Goal: Find specific page/section: Find specific page/section

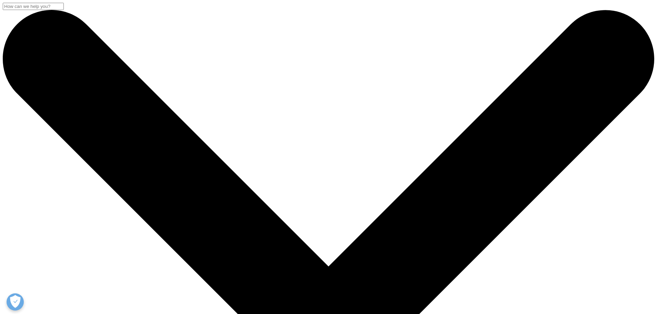
drag, startPoint x: 0, startPoint y: 0, endPoint x: 77, endPoint y: 85, distance: 114.3
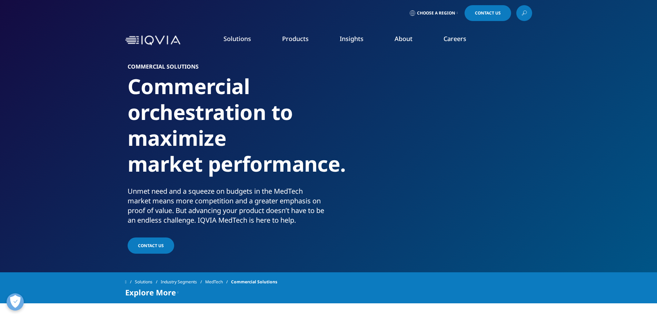
click at [77, 85] on section "Commercial Solutions Commercial orchestration to maximize market performance. U…" at bounding box center [328, 136] width 657 height 272
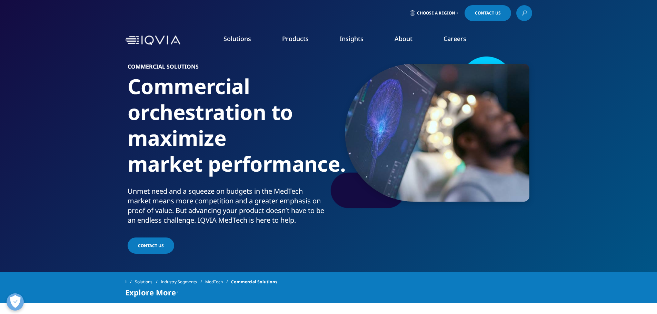
click at [90, 98] on section "Commercial Solutions Commercial orchestration to maximize market performance. U…" at bounding box center [328, 136] width 657 height 272
drag, startPoint x: 90, startPoint y: 98, endPoint x: 72, endPoint y: 78, distance: 27.1
click at [72, 78] on section "Commercial Solutions Commercial orchestration to maximize market performance. U…" at bounding box center [328, 136] width 657 height 272
click at [82, 117] on section "Commercial Solutions Commercial orchestration to maximize market performance. U…" at bounding box center [328, 136] width 657 height 272
click at [86, 106] on section "Commercial Solutions Commercial orchestration to maximize market performance. U…" at bounding box center [328, 136] width 657 height 272
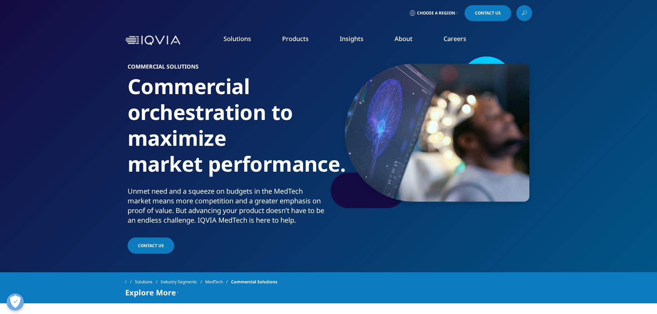
drag, startPoint x: 86, startPoint y: 106, endPoint x: 64, endPoint y: 85, distance: 30.0
click at [64, 85] on section "Commercial Solutions Commercial orchestration to maximize market performance. U…" at bounding box center [328, 136] width 657 height 272
click at [70, 131] on section "Commercial Solutions Commercial orchestration to maximize market performance. U…" at bounding box center [328, 136] width 657 height 272
click at [63, 165] on section "Commercial Solutions Commercial orchestration to maximize market performance. U…" at bounding box center [328, 136] width 657 height 272
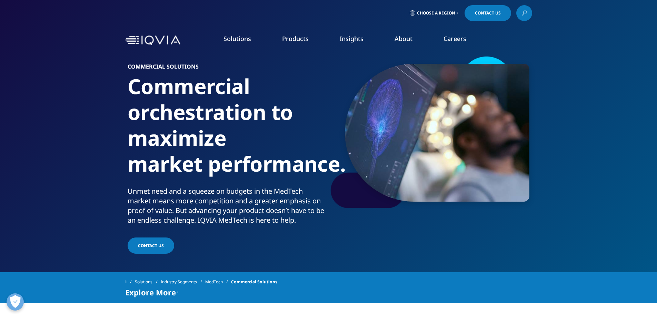
click at [66, 138] on section "Commercial Solutions Commercial orchestration to maximize market performance. U…" at bounding box center [328, 136] width 657 height 272
click at [68, 128] on section "Commercial Solutions Commercial orchestration to maximize market performance. U…" at bounding box center [328, 136] width 657 height 272
click at [69, 126] on section "Commercial Solutions Commercial orchestration to maximize market performance. U…" at bounding box center [328, 136] width 657 height 272
drag, startPoint x: 69, startPoint y: 126, endPoint x: 52, endPoint y: 105, distance: 26.6
click at [52, 105] on section "Commercial Solutions Commercial orchestration to maximize market performance. U…" at bounding box center [328, 136] width 657 height 272
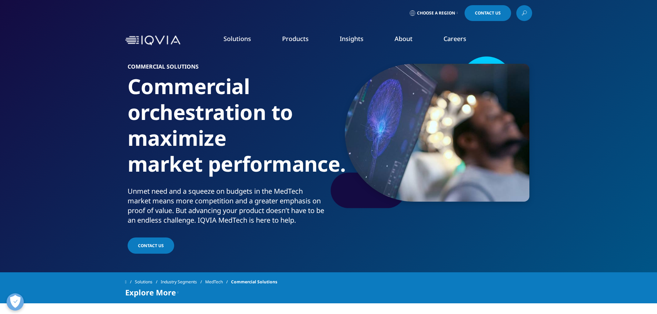
click at [52, 105] on section "Commercial Solutions Commercial orchestration to maximize market performance. U…" at bounding box center [328, 136] width 657 height 272
click at [81, 212] on section "Commercial Solutions Commercial orchestration to maximize market performance. U…" at bounding box center [328, 136] width 657 height 272
click at [79, 162] on section "Commercial Solutions Commercial orchestration to maximize market performance. U…" at bounding box center [328, 136] width 657 height 272
drag, startPoint x: 84, startPoint y: 137, endPoint x: 59, endPoint y: 85, distance: 57.7
click at [59, 85] on section "Commercial Solutions Commercial orchestration to maximize market performance. U…" at bounding box center [328, 136] width 657 height 272
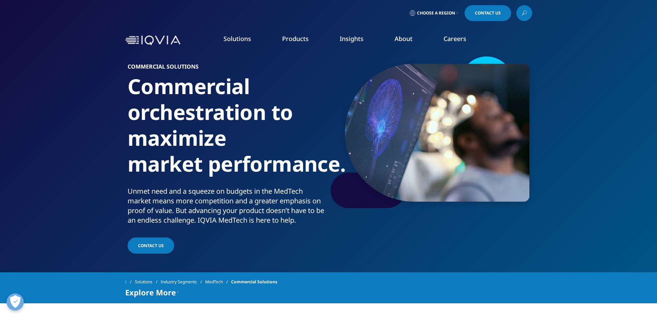
click at [59, 86] on section "Commercial Solutions Commercial orchestration to maximize market performance. U…" at bounding box center [328, 136] width 657 height 272
click at [567, 22] on div "Choose a Region Contact Us" at bounding box center [328, 13] width 657 height 26
click at [601, 199] on section "Commercial Solutions Commercial orchestration to maximize market performance. U…" at bounding box center [328, 136] width 657 height 272
click at [577, 279] on div "Solutions Industry Segments MedTech Commercial Solutions Explore More IQVIA Med…" at bounding box center [328, 287] width 657 height 31
click at [529, 278] on div "Solutions Industry Segments MedTech Commercial Solutions" at bounding box center [328, 282] width 407 height 12
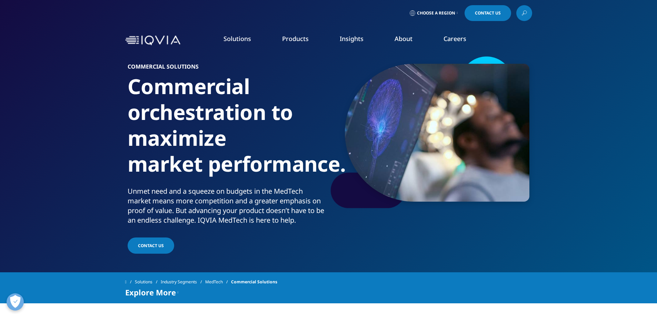
click at [502, 251] on div "Commercial Solutions Commercial orchestration to maximize market performance. U…" at bounding box center [328, 155] width 407 height 200
click at [497, 282] on div "Solutions Industry Segments MedTech Commercial Solutions" at bounding box center [328, 282] width 407 height 12
click at [87, 276] on div "Solutions Industry Segments MedTech Commercial Solutions Explore More IQVIA Med…" at bounding box center [328, 287] width 657 height 31
click at [87, 162] on section "Commercial Solutions Commercial orchestration to maximize market performance. U…" at bounding box center [328, 136] width 657 height 272
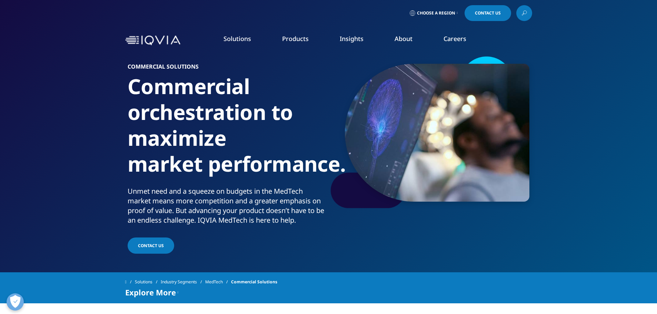
click at [88, 134] on section "Commercial Solutions Commercial orchestration to maximize market performance. U…" at bounding box center [328, 136] width 657 height 272
drag, startPoint x: 88, startPoint y: 132, endPoint x: 69, endPoint y: 108, distance: 30.4
click at [69, 108] on section "Commercial Solutions Commercial orchestration to maximize market performance. U…" at bounding box center [328, 136] width 657 height 272
click at [72, 111] on section "Commercial Solutions Commercial orchestration to maximize market performance. U…" at bounding box center [328, 136] width 657 height 272
click at [77, 105] on section "Commercial Solutions Commercial orchestration to maximize market performance. U…" at bounding box center [328, 136] width 657 height 272
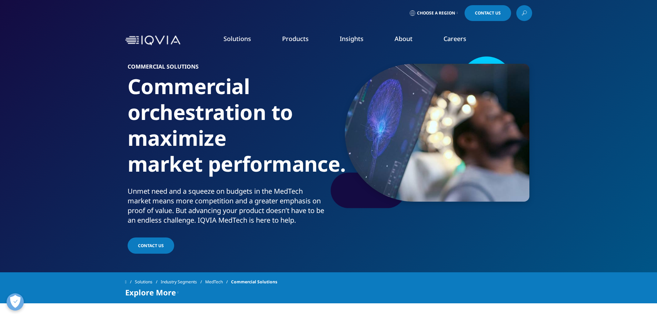
drag, startPoint x: 77, startPoint y: 105, endPoint x: 61, endPoint y: 87, distance: 23.9
click at [61, 87] on section "Commercial Solutions Commercial orchestration to maximize market performance. U…" at bounding box center [328, 136] width 657 height 272
drag, startPoint x: 86, startPoint y: 146, endPoint x: 68, endPoint y: 134, distance: 21.1
click at [68, 134] on section "Commercial Solutions Commercial orchestration to maximize market performance. U…" at bounding box center [328, 136] width 657 height 272
drag, startPoint x: 77, startPoint y: 134, endPoint x: 86, endPoint y: 128, distance: 10.1
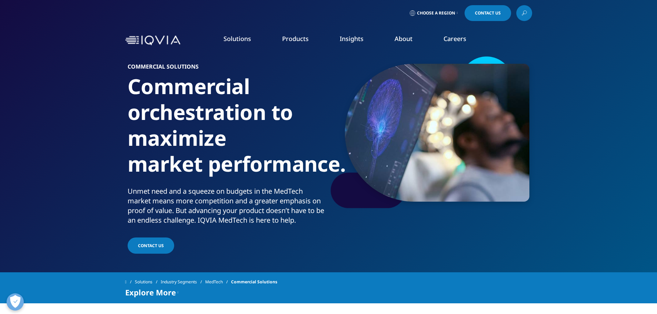
click at [78, 133] on section "Commercial Solutions Commercial orchestration to maximize market performance. U…" at bounding box center [328, 136] width 657 height 272
click at [93, 121] on section "Commercial Solutions Commercial orchestration to maximize market performance. U…" at bounding box center [328, 136] width 657 height 272
drag, startPoint x: 93, startPoint y: 121, endPoint x: 74, endPoint y: 105, distance: 25.5
click at [74, 105] on section "Commercial Solutions Commercial orchestration to maximize market performance. U…" at bounding box center [328, 136] width 657 height 272
click at [96, 146] on section "Commercial Solutions Commercial orchestration to maximize market performance. U…" at bounding box center [328, 136] width 657 height 272
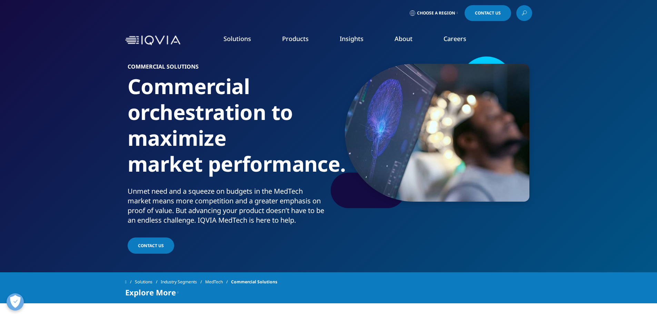
click at [103, 177] on section "Commercial Solutions Commercial orchestration to maximize market performance. U…" at bounding box center [328, 136] width 657 height 272
click at [103, 163] on section "Commercial Solutions Commercial orchestration to maximize market performance. U…" at bounding box center [328, 136] width 657 height 272
click at [89, 131] on section "Commercial Solutions Commercial orchestration to maximize market performance. U…" at bounding box center [328, 136] width 657 height 272
drag, startPoint x: 89, startPoint y: 118, endPoint x: 87, endPoint y: 100, distance: 18.1
click at [88, 116] on section "Commercial Solutions Commercial orchestration to maximize market performance. U…" at bounding box center [328, 136] width 657 height 272
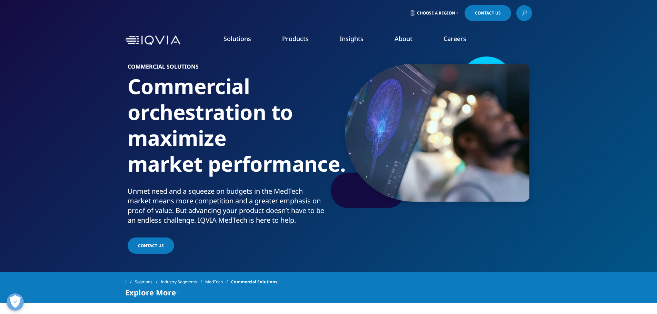
drag, startPoint x: 87, startPoint y: 96, endPoint x: 86, endPoint y: 85, distance: 11.4
click at [87, 95] on section "Commercial Solutions Commercial orchestration to maximize market performance. U…" at bounding box center [328, 136] width 657 height 272
click at [85, 79] on section "Commercial Solutions Commercial orchestration to maximize market performance. U…" at bounding box center [328, 136] width 657 height 272
click at [80, 138] on section "Commercial Solutions Commercial orchestration to maximize market performance. U…" at bounding box center [328, 136] width 657 height 272
click at [77, 192] on section "Commercial Solutions Commercial orchestration to maximize market performance. U…" at bounding box center [328, 136] width 657 height 272
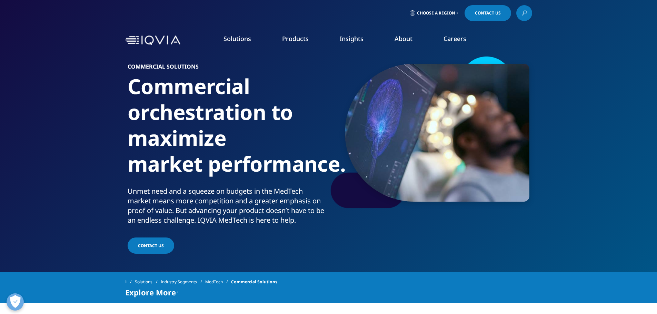
click at [77, 233] on section "Commercial Solutions Commercial orchestration to maximize market performance. U…" at bounding box center [328, 136] width 657 height 272
click at [72, 198] on section "Commercial Solutions Commercial orchestration to maximize market performance. U…" at bounding box center [328, 136] width 657 height 272
click at [70, 180] on section "Commercial Solutions Commercial orchestration to maximize market performance. U…" at bounding box center [328, 136] width 657 height 272
click at [70, 164] on section "Commercial Solutions Commercial orchestration to maximize market performance. U…" at bounding box center [328, 136] width 657 height 272
click at [70, 137] on section "Commercial Solutions Commercial orchestration to maximize market performance. U…" at bounding box center [328, 136] width 657 height 272
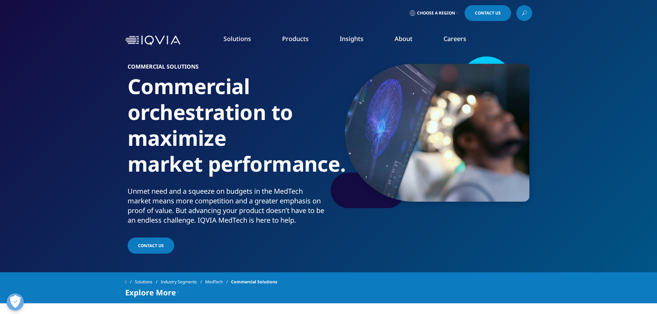
click at [69, 120] on section "Commercial Solutions Commercial orchestration to maximize market performance. U…" at bounding box center [328, 136] width 657 height 272
drag, startPoint x: 69, startPoint y: 106, endPoint x: 67, endPoint y: 85, distance: 20.8
click at [69, 103] on section "Commercial Solutions Commercial orchestration to maximize market performance. U…" at bounding box center [328, 136] width 657 height 272
click at [66, 80] on section "Commercial Solutions Commercial orchestration to maximize market performance. U…" at bounding box center [328, 136] width 657 height 272
click at [69, 180] on section "Commercial Solutions Commercial orchestration to maximize market performance. U…" at bounding box center [328, 136] width 657 height 272
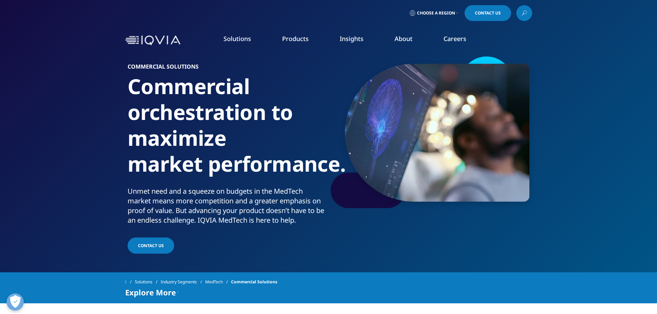
click at [71, 191] on section "Commercial Solutions Commercial orchestration to maximize market performance. U…" at bounding box center [328, 136] width 657 height 272
click at [71, 201] on section "Commercial Solutions Commercial orchestration to maximize market performance. U…" at bounding box center [328, 136] width 657 height 272
click at [74, 177] on section "Commercial Solutions Commercial orchestration to maximize market performance. U…" at bounding box center [328, 136] width 657 height 272
click at [70, 151] on section "Commercial Solutions Commercial orchestration to maximize market performance. U…" at bounding box center [328, 136] width 657 height 272
drag, startPoint x: 71, startPoint y: 135, endPoint x: 73, endPoint y: 117, distance: 18.0
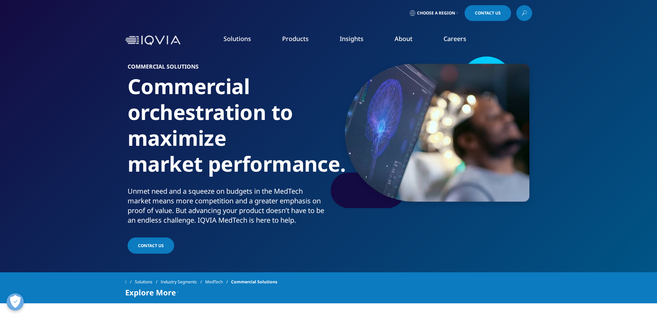
click at [71, 132] on section "Commercial Solutions Commercial orchestration to maximize market performance. U…" at bounding box center [328, 136] width 657 height 272
drag, startPoint x: 73, startPoint y: 117, endPoint x: 76, endPoint y: 83, distance: 33.3
click at [73, 115] on section "Commercial Solutions Commercial orchestration to maximize market performance. U…" at bounding box center [328, 136] width 657 height 272
drag, startPoint x: 76, startPoint y: 83, endPoint x: 77, endPoint y: 76, distance: 7.3
click at [77, 81] on section "Commercial Solutions Commercial orchestration to maximize market performance. U…" at bounding box center [328, 136] width 657 height 272
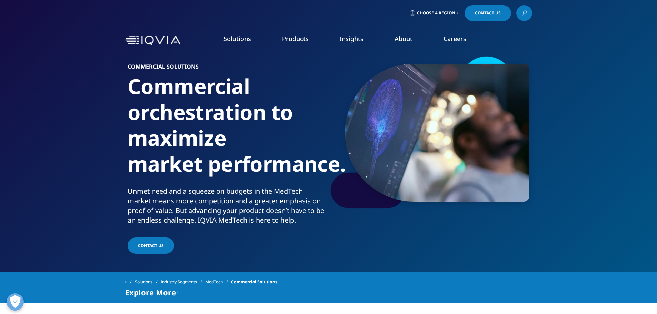
click at [77, 70] on section "Commercial Solutions Commercial orchestration to maximize market performance. U…" at bounding box center [328, 136] width 657 height 272
click at [78, 140] on section "Commercial Solutions Commercial orchestration to maximize market performance. U…" at bounding box center [328, 136] width 657 height 272
drag, startPoint x: 82, startPoint y: 117, endPoint x: 70, endPoint y: 90, distance: 30.1
click at [59, 93] on section "Commercial Solutions Commercial orchestration to maximize market performance. U…" at bounding box center [328, 136] width 657 height 272
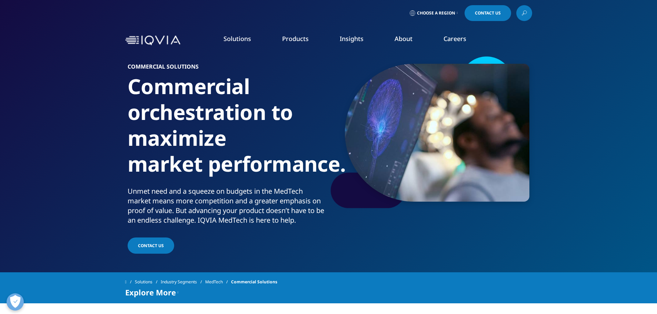
drag, startPoint x: 594, startPoint y: 32, endPoint x: 595, endPoint y: 73, distance: 41.0
click at [594, 33] on div "Solutions quick find a capability Clear Search Loading SOLUTIONS Research & Dev…" at bounding box center [328, 40] width 657 height 32
click at [593, 137] on section "Commercial Solutions Commercial orchestration to maximize market performance. U…" at bounding box center [328, 136] width 657 height 272
drag, startPoint x: 584, startPoint y: 178, endPoint x: 564, endPoint y: 311, distance: 134.0
click at [584, 179] on section "Commercial Solutions Commercial orchestration to maximize market performance. U…" at bounding box center [328, 136] width 657 height 272
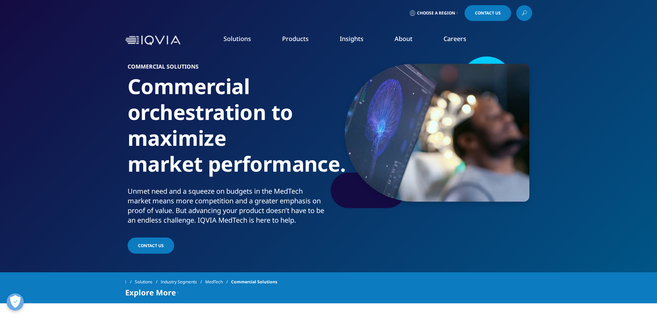
click at [565, 292] on div "Solutions Industry Segments MedTech Commercial Solutions Explore More IQVIA Med…" at bounding box center [328, 287] width 657 height 31
click at [571, 270] on section "Commercial Solutions Commercial orchestration to maximize market performance. U…" at bounding box center [328, 136] width 657 height 272
click at [581, 150] on section "Commercial Solutions Commercial orchestration to maximize market performance. U…" at bounding box center [328, 136] width 657 height 272
drag, startPoint x: 584, startPoint y: 120, endPoint x: 586, endPoint y: 88, distance: 32.1
click at [586, 88] on section "Commercial Solutions Commercial orchestration to maximize market performance. U…" at bounding box center [328, 136] width 657 height 272
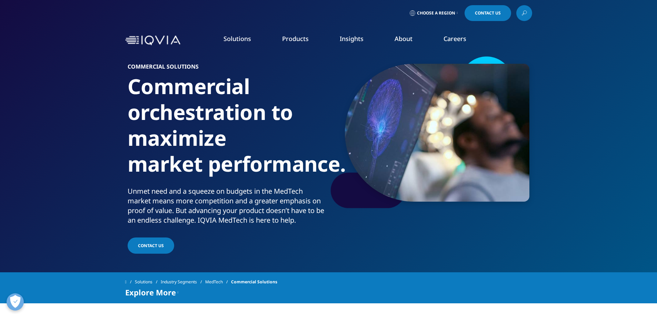
click at [314, 13] on div "Choose a Region Contact Us" at bounding box center [328, 13] width 407 height 16
